Goal: Check status: Check status

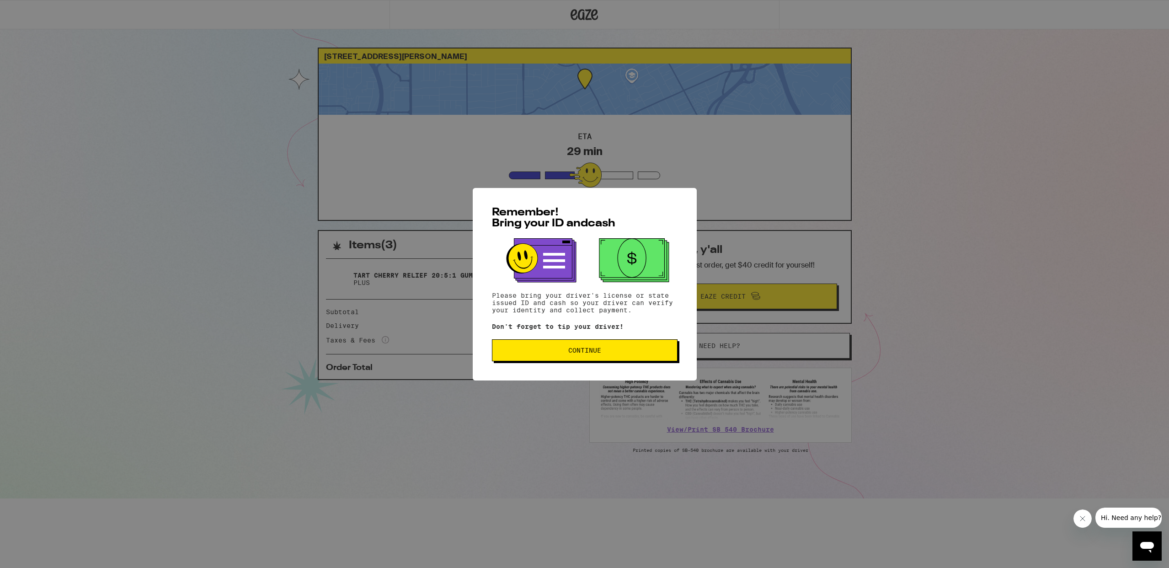
click at [576, 353] on span "Continue" at bounding box center [584, 350] width 33 height 6
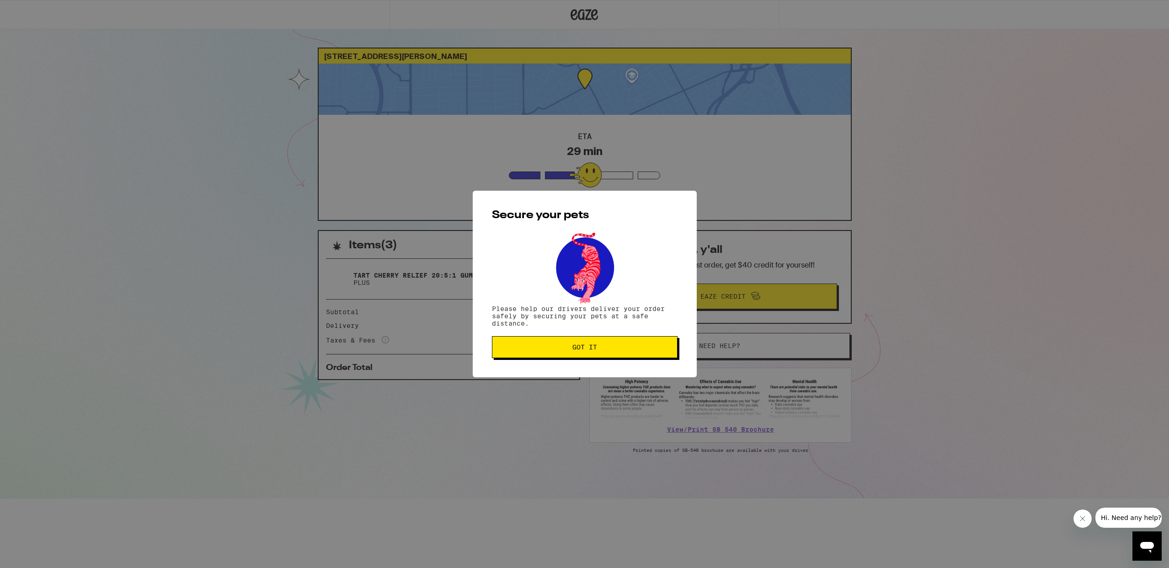
click at [576, 353] on button "Got it" at bounding box center [585, 347] width 186 height 22
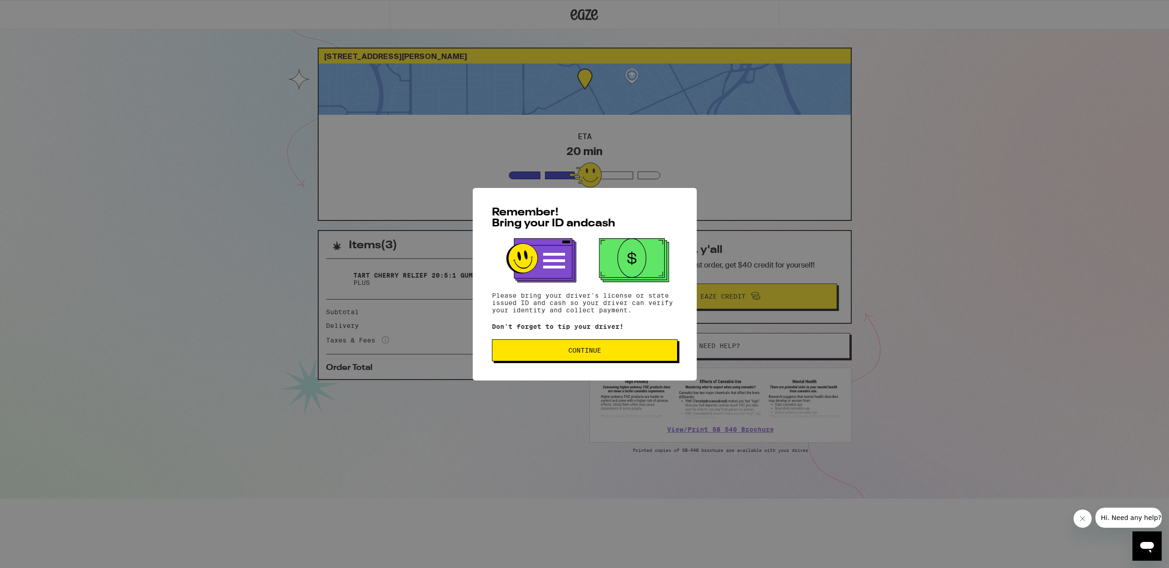
click at [582, 350] on span "Continue" at bounding box center [584, 350] width 33 height 6
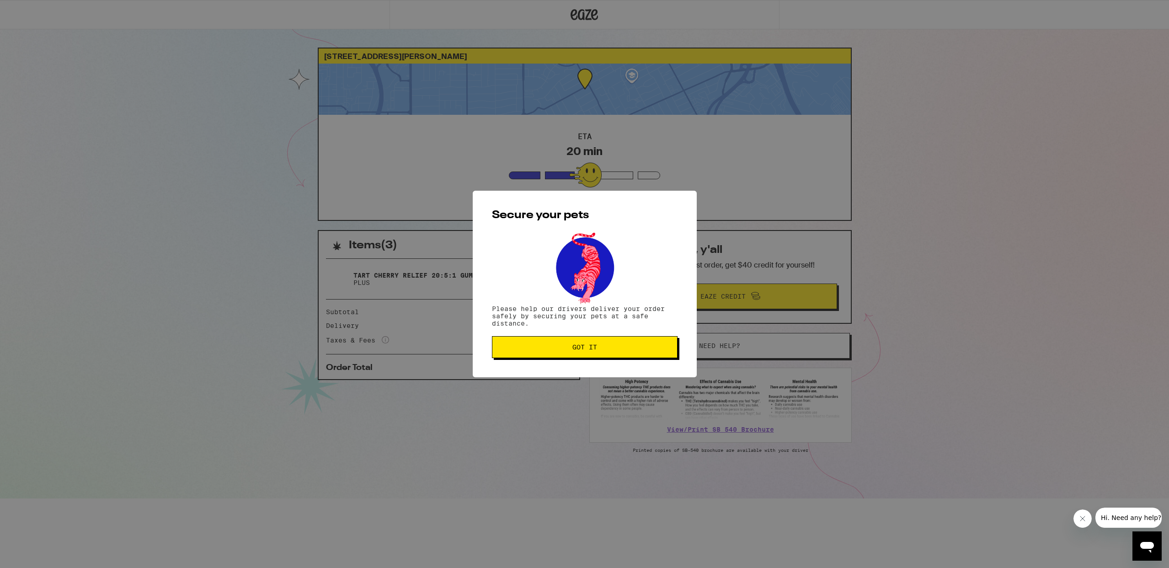
click at [582, 350] on span "Got it" at bounding box center [584, 347] width 25 height 6
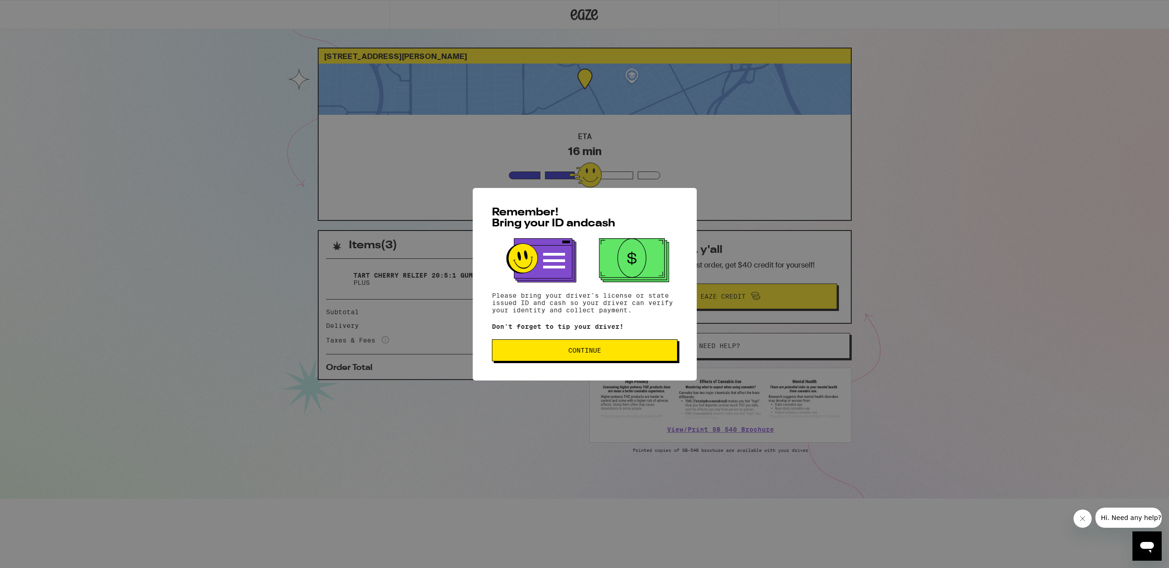
click at [582, 353] on span "Continue" at bounding box center [584, 350] width 33 height 6
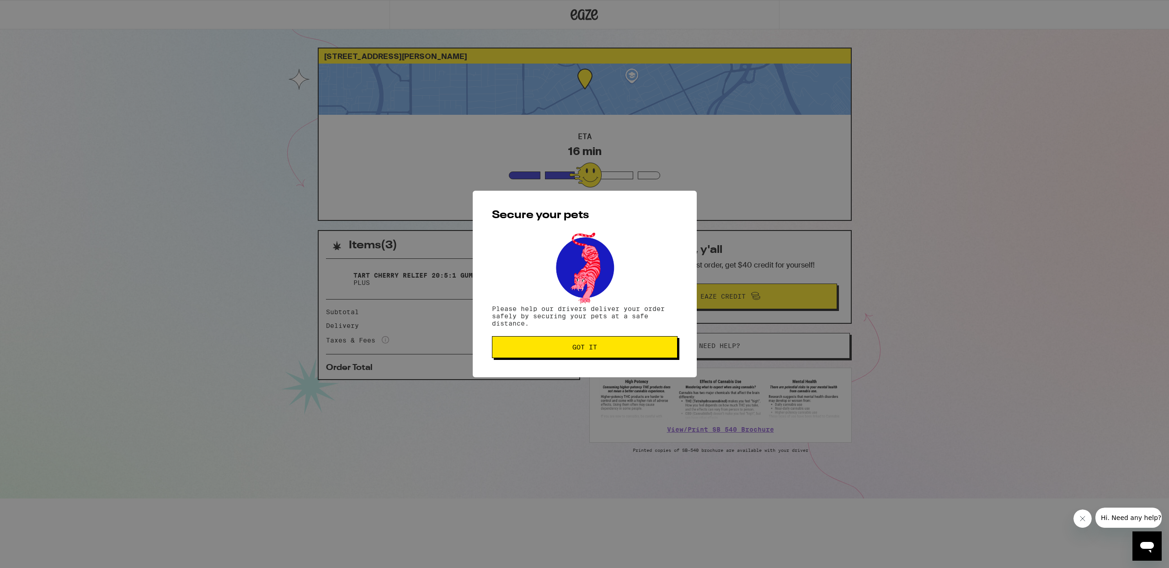
click at [582, 353] on button "Got it" at bounding box center [585, 347] width 186 height 22
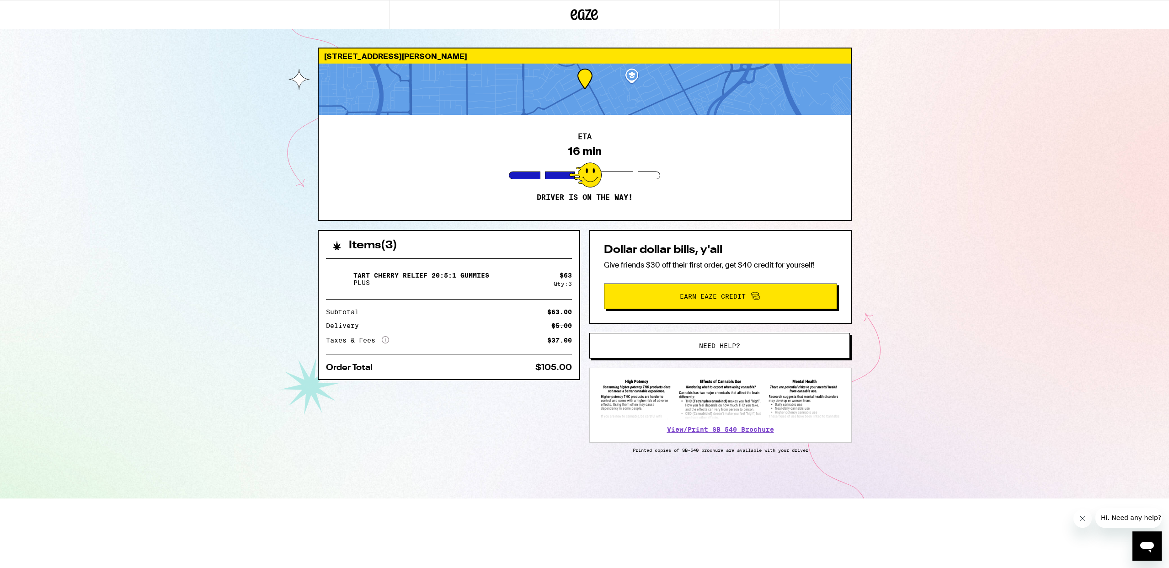
click at [1084, 520] on icon "Close message from company" at bounding box center [1082, 518] width 5 height 5
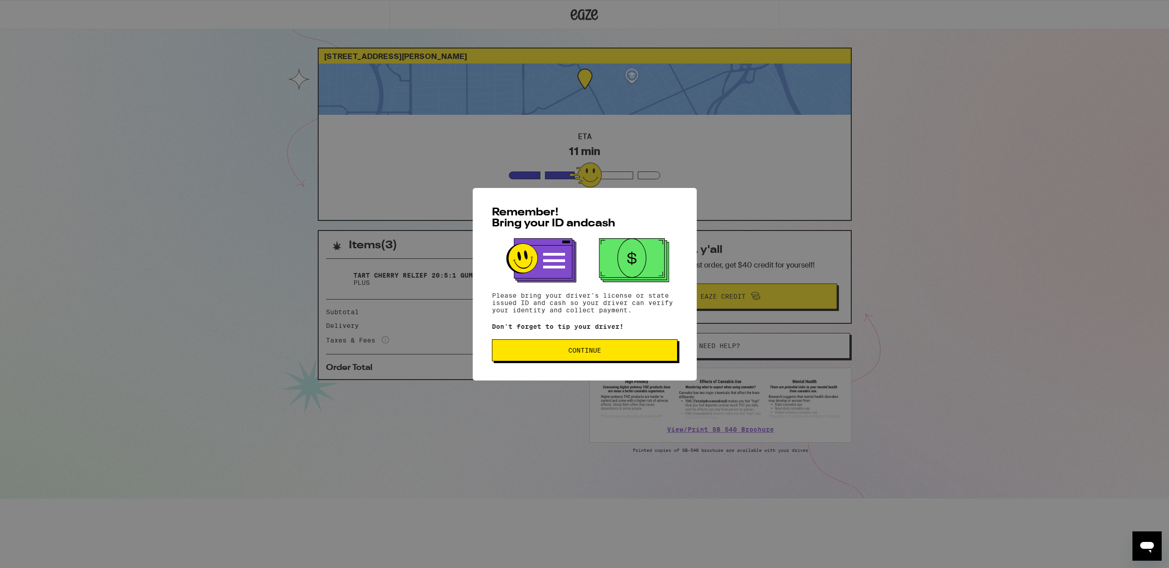
click at [502, 350] on span "Continue" at bounding box center [585, 350] width 170 height 6
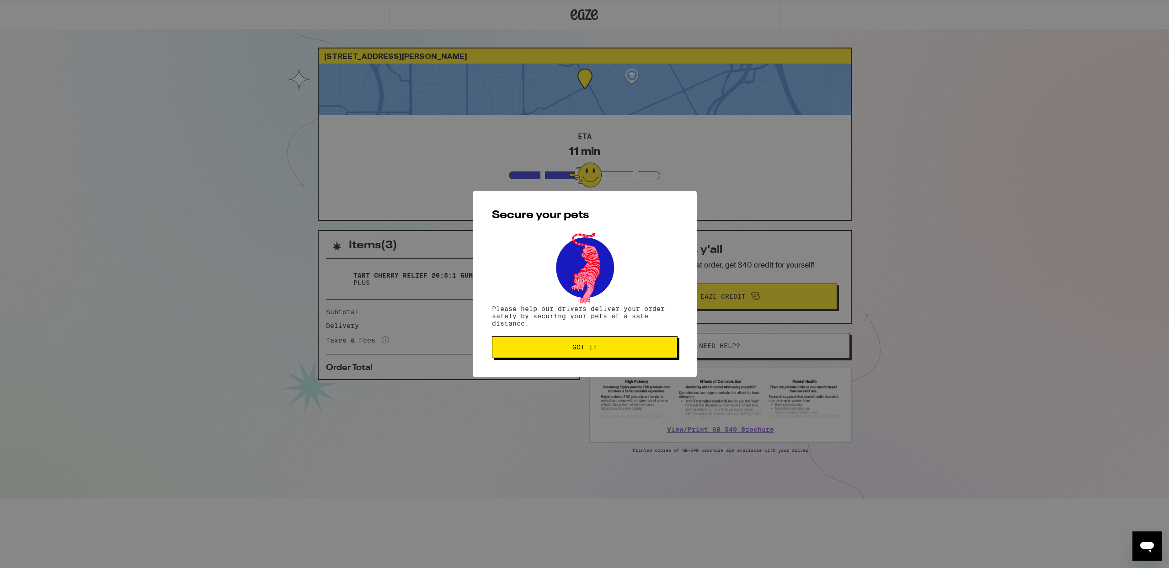
click at [502, 350] on span "Got it" at bounding box center [585, 347] width 170 height 6
